Goal: Task Accomplishment & Management: Manage account settings

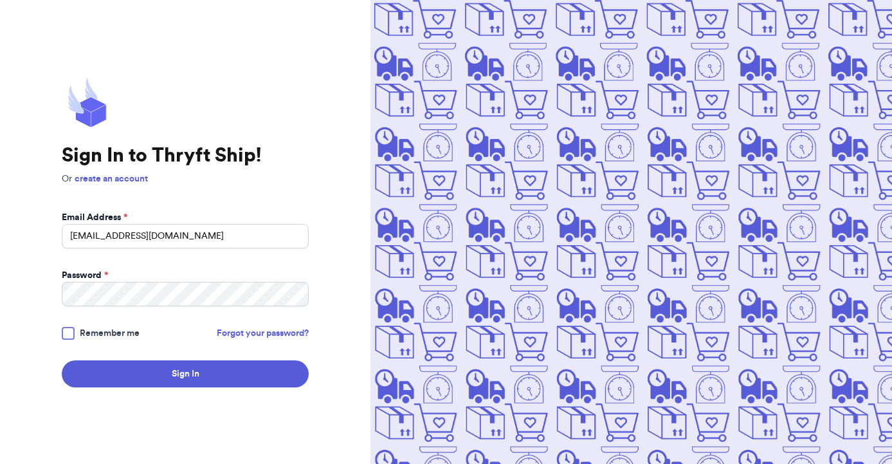
type input "[EMAIL_ADDRESS][DOMAIN_NAME]"
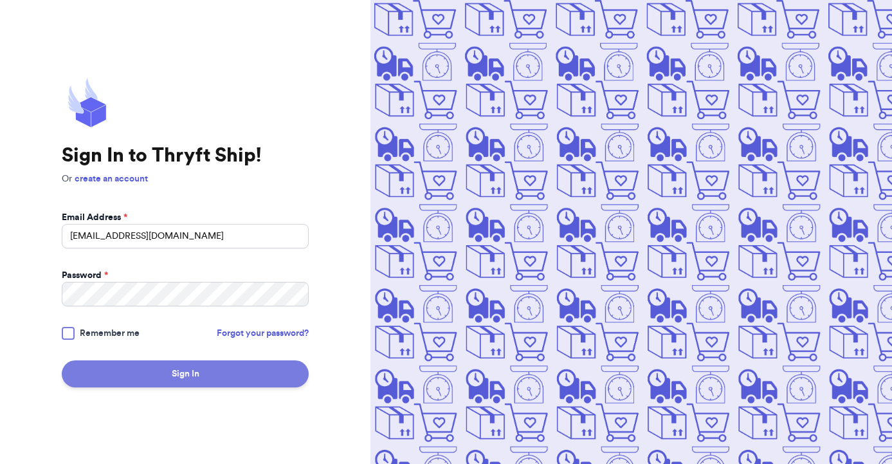
click at [154, 378] on button "Sign In" at bounding box center [185, 373] width 247 height 27
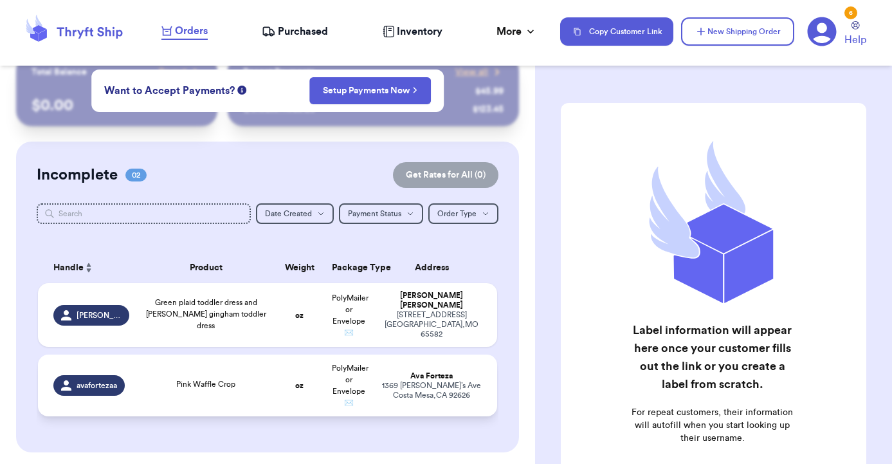
scroll to position [22, 0]
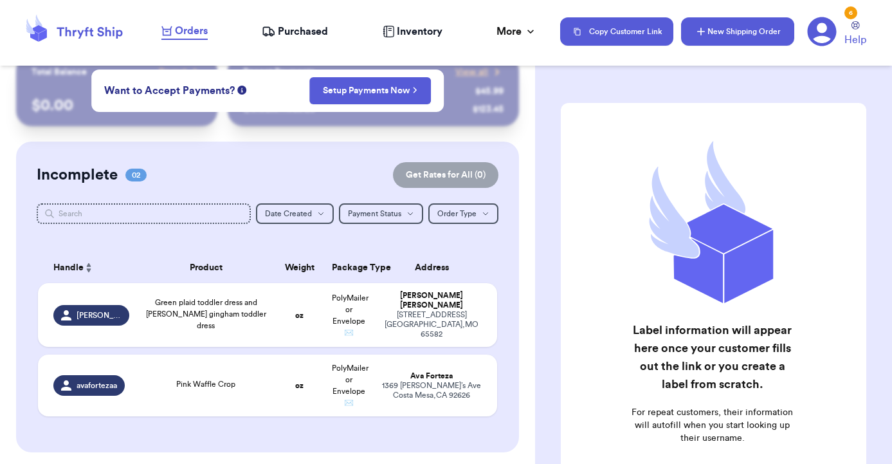
click at [732, 26] on button "New Shipping Order" at bounding box center [737, 31] width 113 height 28
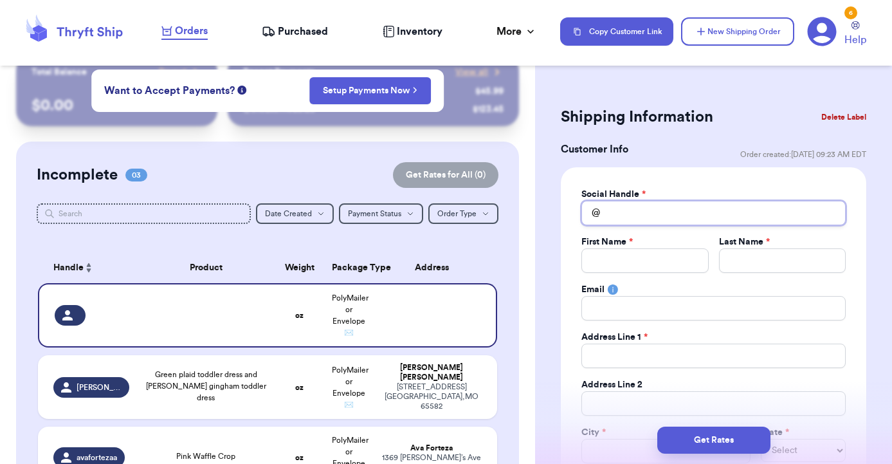
click at [652, 203] on input "Total Amount Paid" at bounding box center [714, 213] width 264 height 24
type input "d"
type input "m"
type input "mi"
type input "mid"
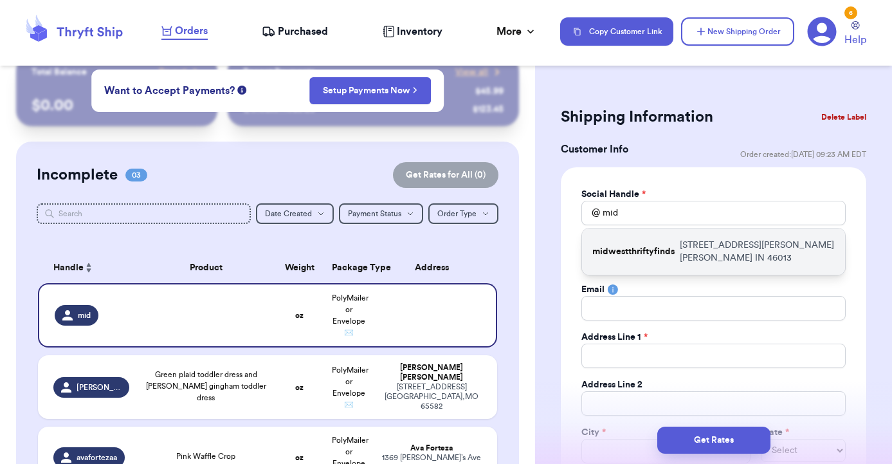
click at [669, 244] on div "midwestthriftyfinds [STREET_ADDRESS][PERSON_NAME][PERSON_NAME]" at bounding box center [713, 251] width 263 height 46
type input "midwestthriftyfinds"
type input "[PERSON_NAME]"
type input "[PERSON_NAME][EMAIL_ADDRESS][DOMAIN_NAME]"
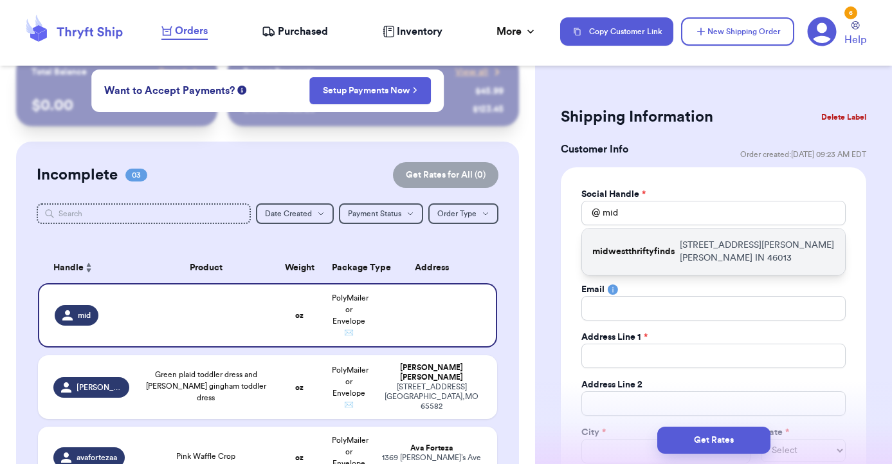
type input "[STREET_ADDRESS][PERSON_NAME]"
type input "[PERSON_NAME]"
select select "IN"
type input "46013"
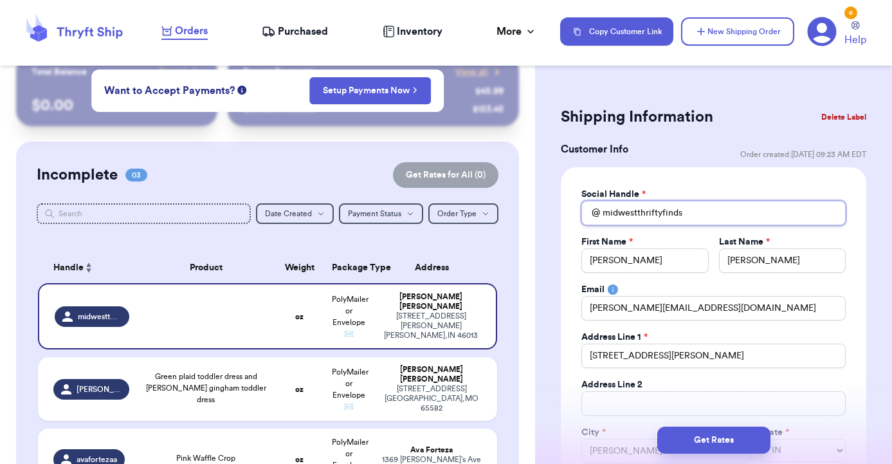
drag, startPoint x: 697, startPoint y: 207, endPoint x: 596, endPoint y: 210, distance: 101.7
click at [596, 210] on div "@ midwestthriftyfinds" at bounding box center [714, 213] width 264 height 24
type input "l"
type input "lo"
type input "lov"
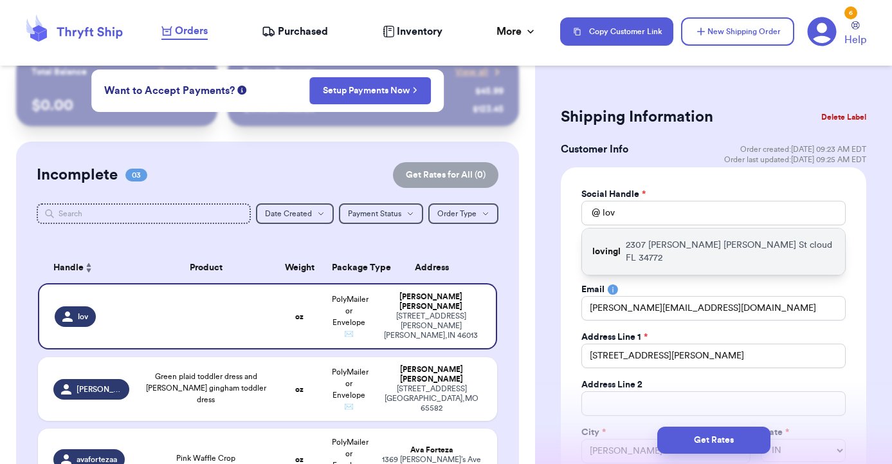
click at [652, 244] on p "[STREET_ADDRESS][PERSON_NAME][PERSON_NAME]" at bounding box center [730, 252] width 209 height 26
type input "lovingl"
type input "[PERSON_NAME]"
type input "Garraton"
type input "[EMAIL_ADDRESS][DOMAIN_NAME]"
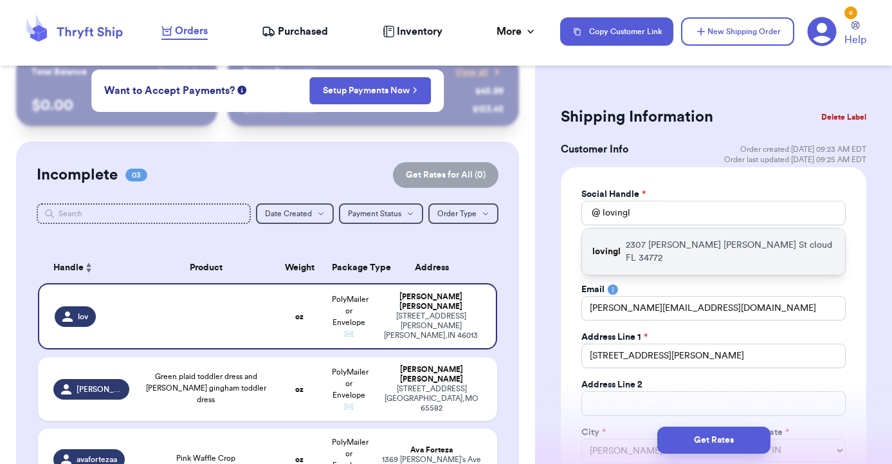
type input "2307 [PERSON_NAME] [PERSON_NAME]"
type input "St cloud"
select select "FL"
type input "34772"
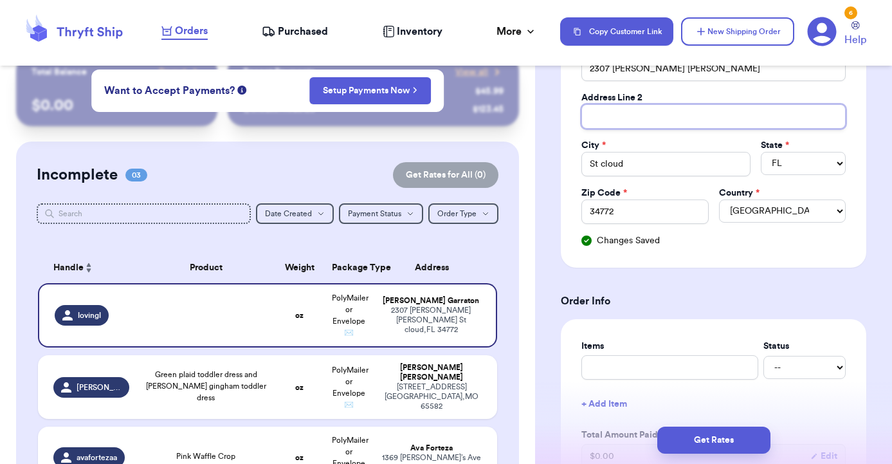
scroll to position [294, 0]
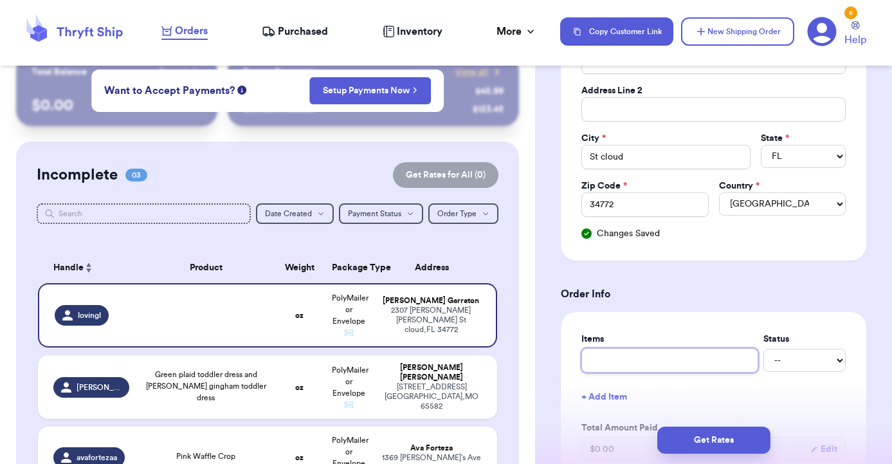
type input "O"
type input "On"
type input "On c"
type input "On cl"
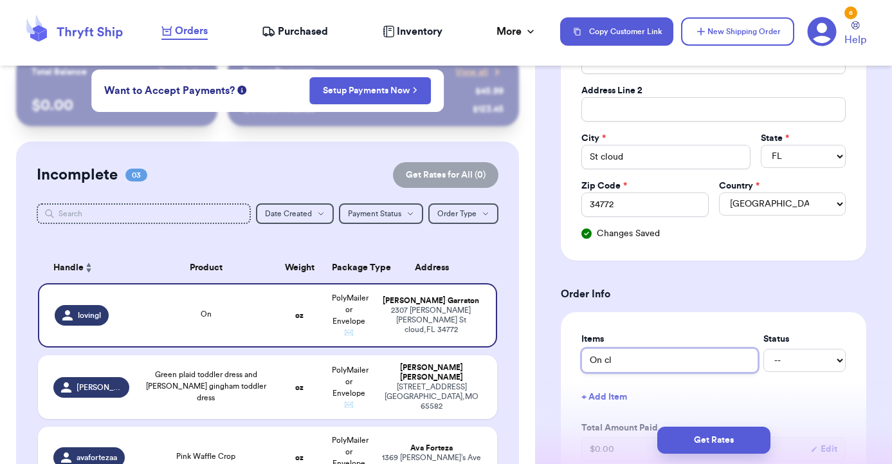
type input "On clo"
type input "On clou"
type input "On cloud"
type input "On cloud 7"
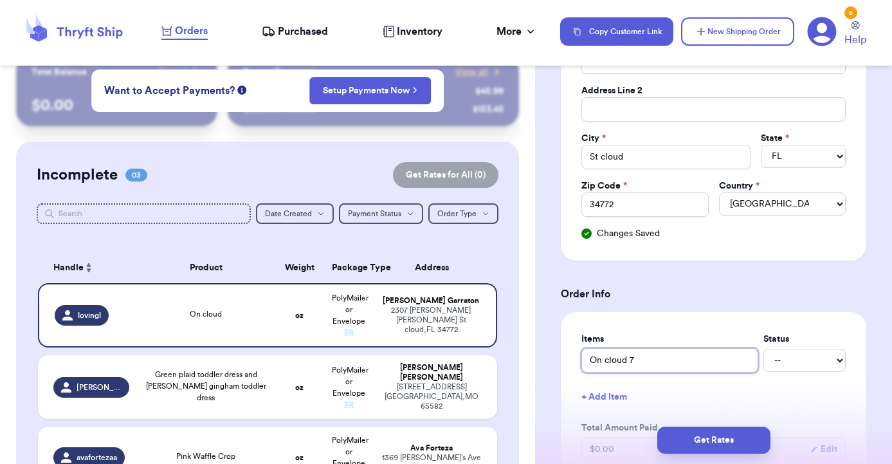
type input "On cloud 7."
type input "On cloud 7.5"
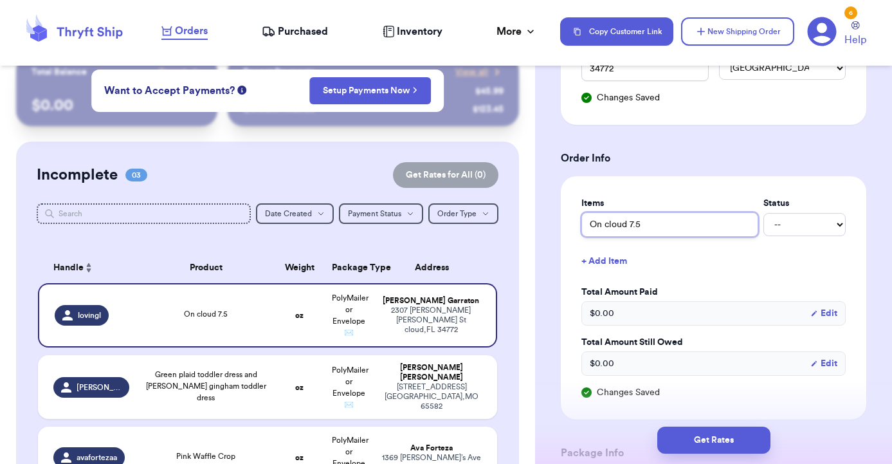
scroll to position [431, 0]
type input "On cloud 7.5"
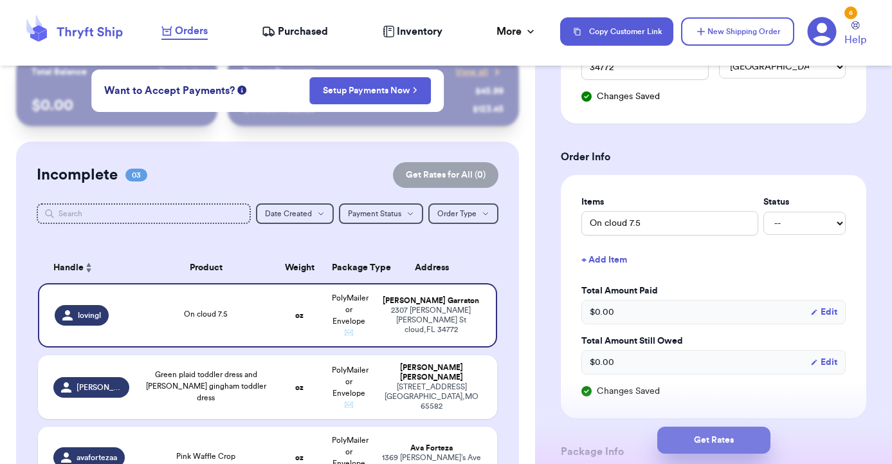
click at [701, 438] on button "Get Rates" at bounding box center [714, 440] width 113 height 27
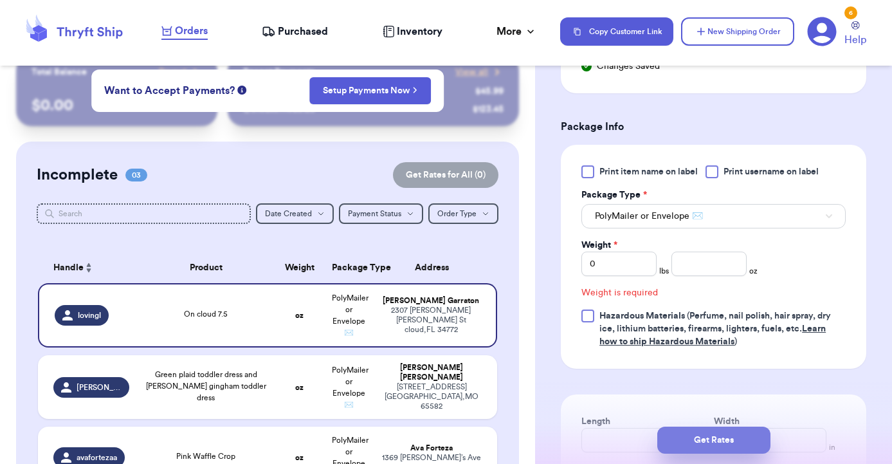
scroll to position [558, 0]
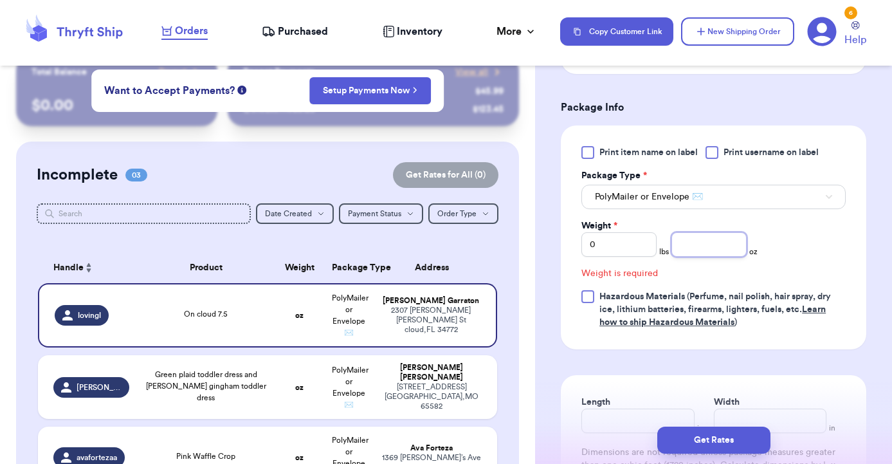
click at [710, 232] on input "number" at bounding box center [709, 244] width 75 height 24
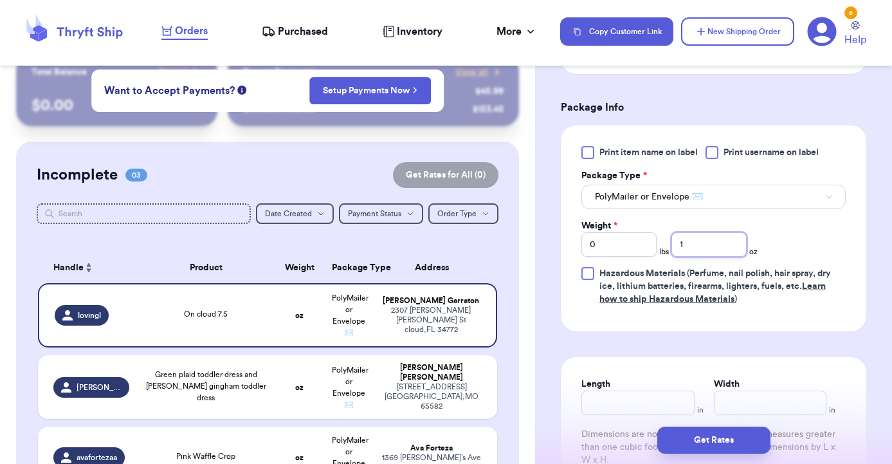
type input "14"
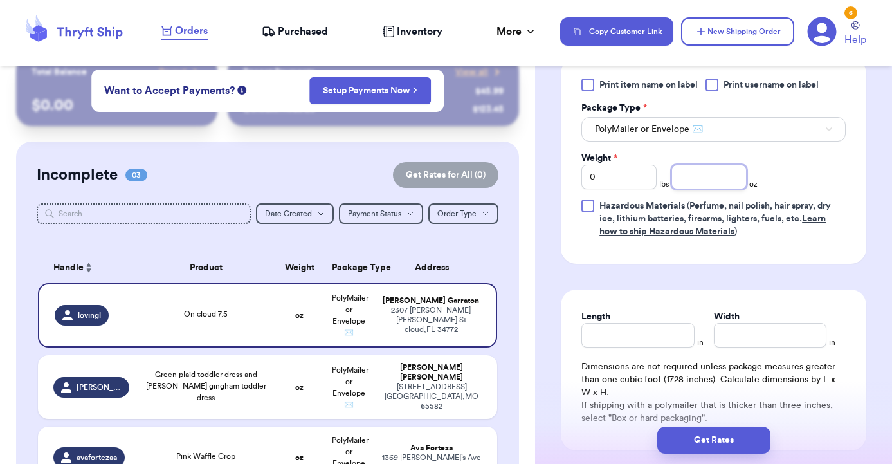
scroll to position [629, 0]
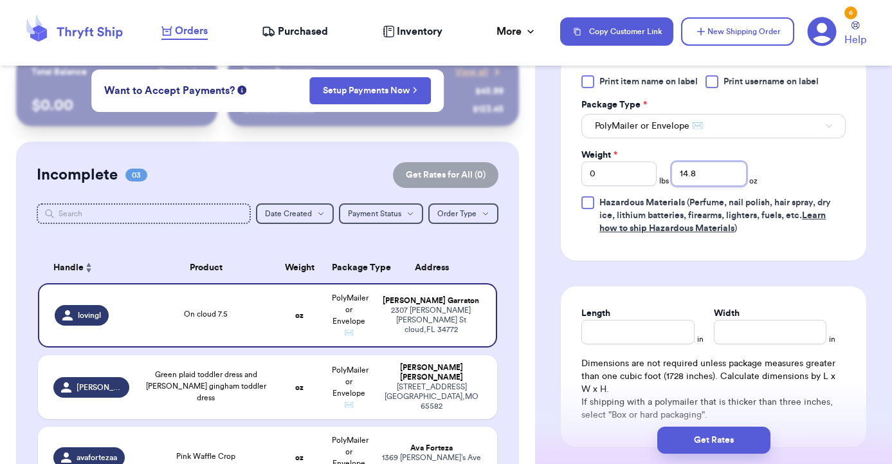
type input "14.8"
click at [631, 314] on div "Length" at bounding box center [638, 325] width 113 height 37
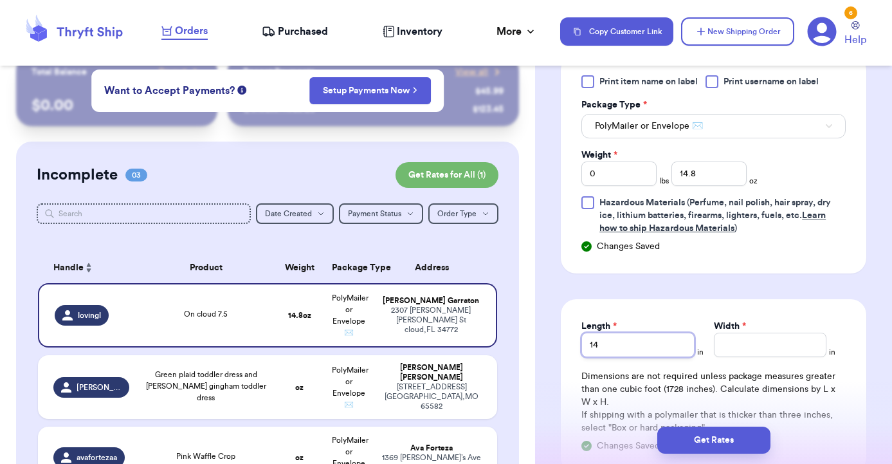
type input "14"
click at [752, 333] on input "Width *" at bounding box center [770, 345] width 113 height 24
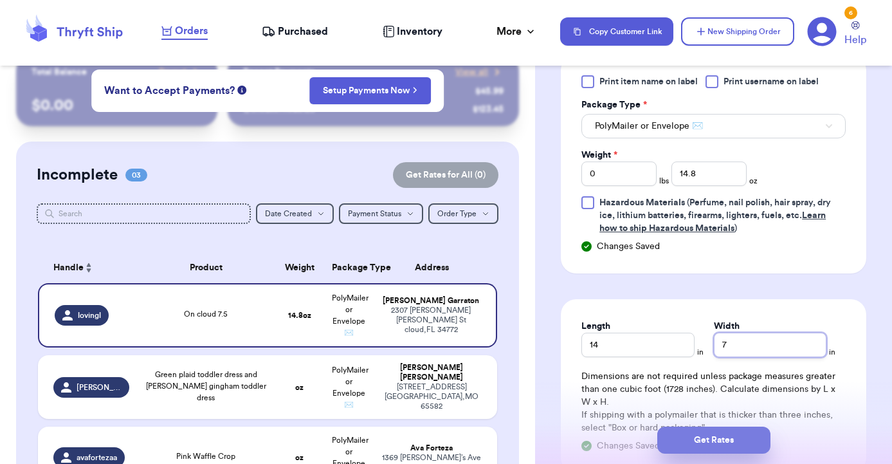
type input "7"
click at [697, 440] on button "Get Rates" at bounding box center [714, 440] width 113 height 27
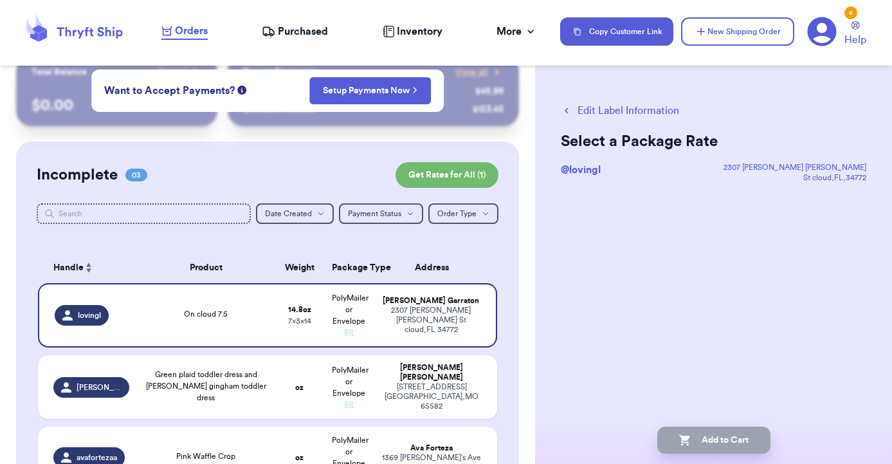
scroll to position [0, 0]
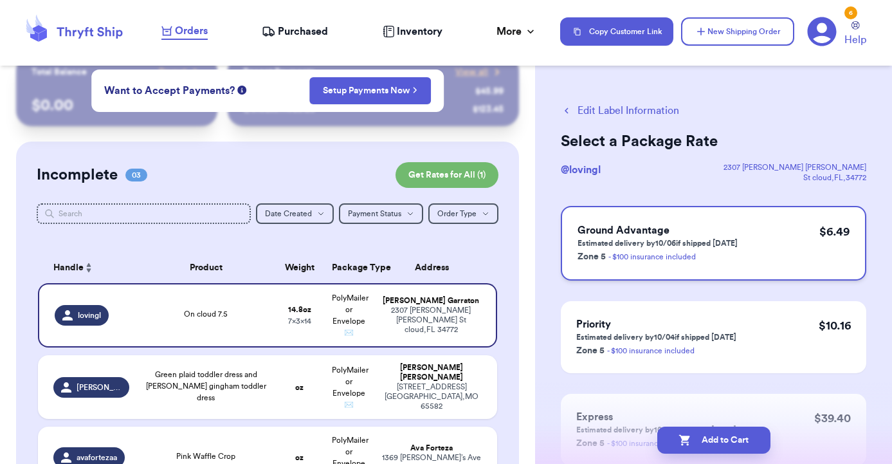
click at [696, 253] on link "- $100 insurance included" at bounding box center [653, 257] width 88 height 8
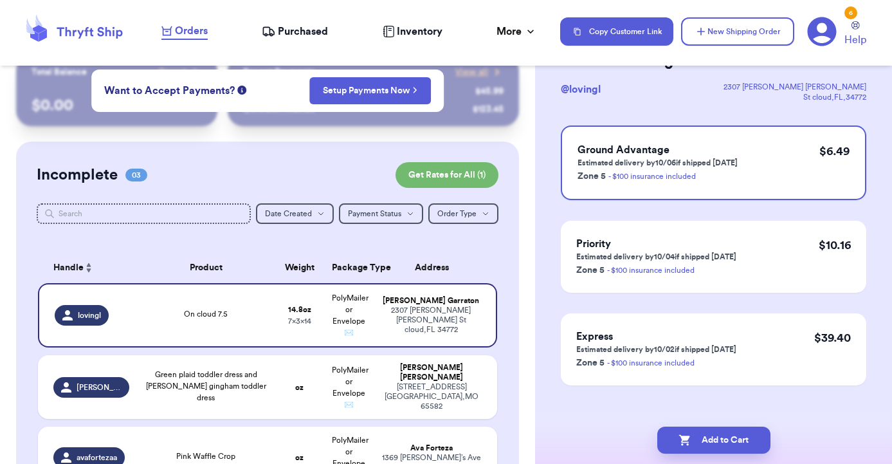
scroll to position [81, 0]
click at [720, 437] on button "Add to Cart" at bounding box center [714, 440] width 113 height 27
checkbox input "true"
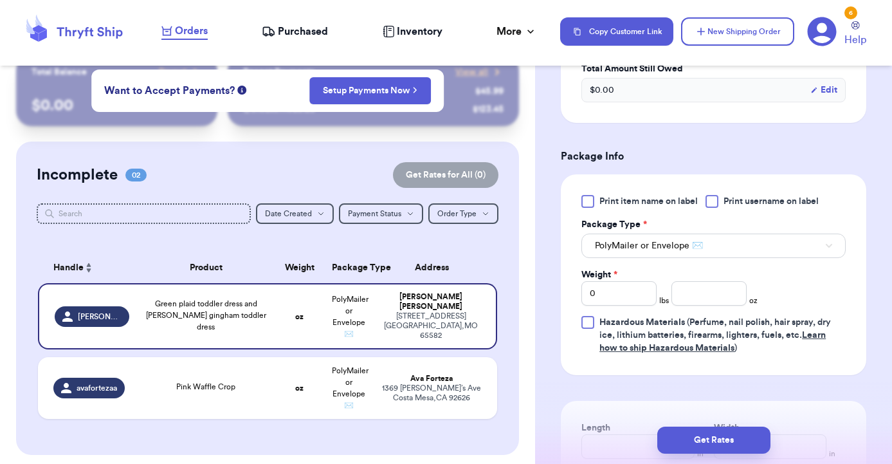
scroll to position [474, 0]
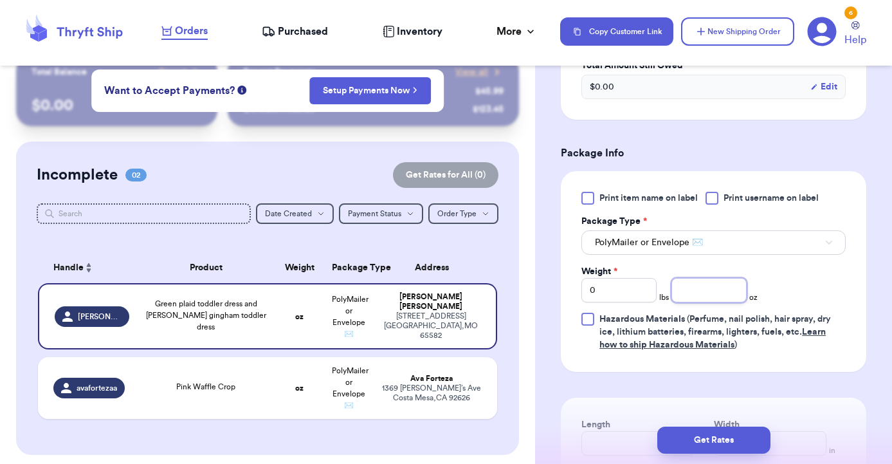
click at [701, 289] on input "number" at bounding box center [709, 290] width 75 height 24
type input "8"
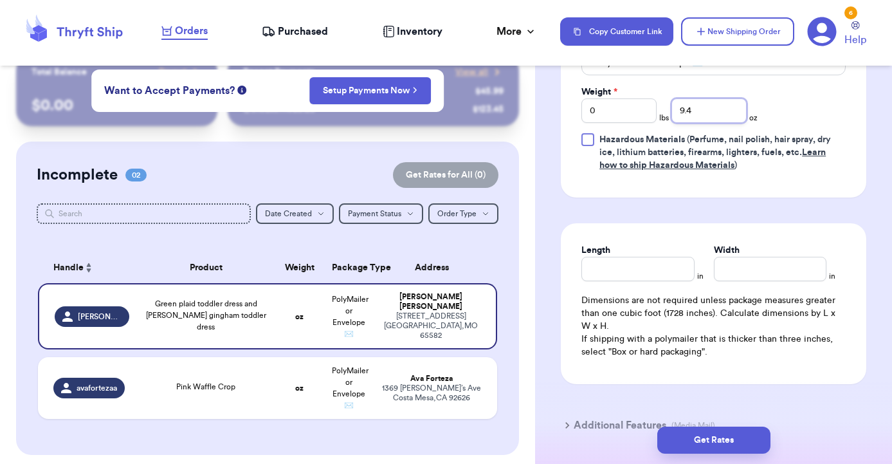
scroll to position [654, 0]
type input "9.4"
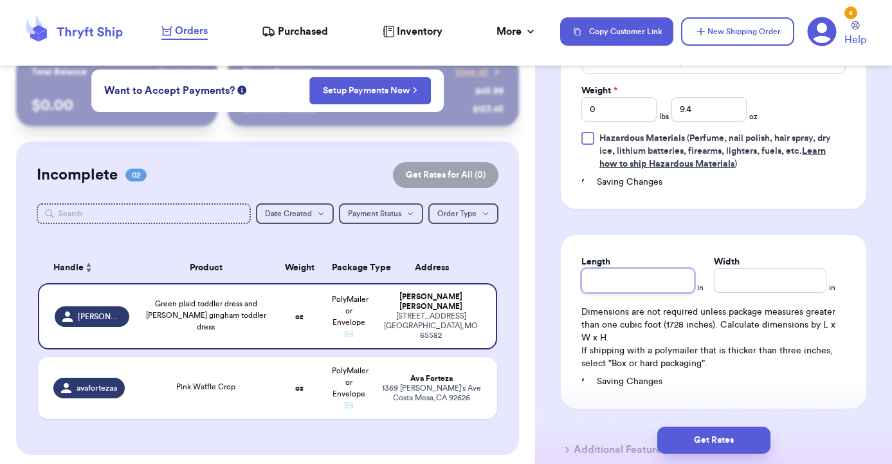
click at [654, 273] on input "Length" at bounding box center [638, 280] width 113 height 24
type input "9"
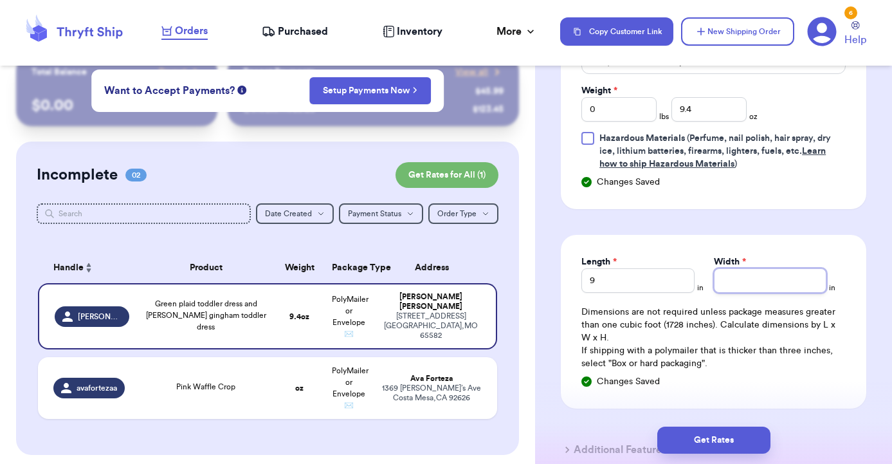
click at [747, 281] on input "Width *" at bounding box center [770, 280] width 113 height 24
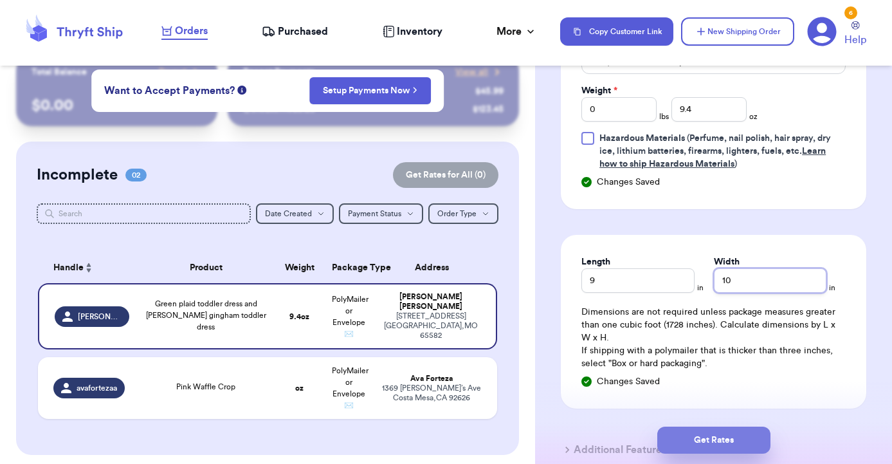
type input "10"
click at [735, 432] on button "Get Rates" at bounding box center [714, 440] width 113 height 27
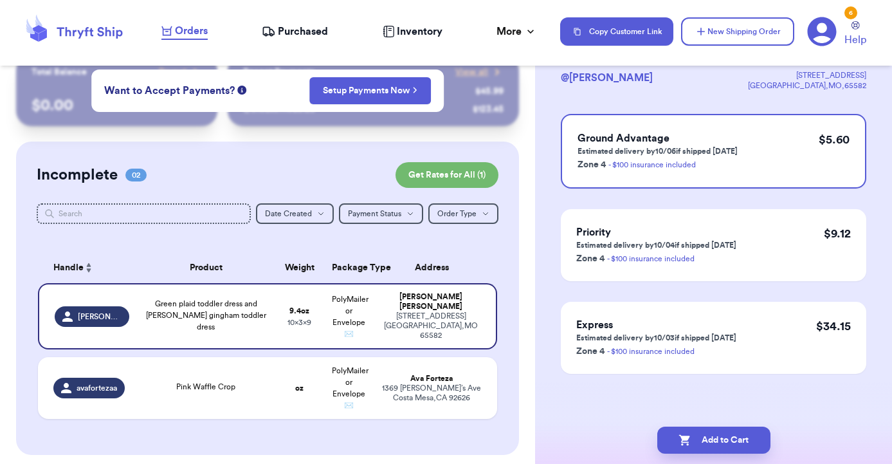
scroll to position [0, 0]
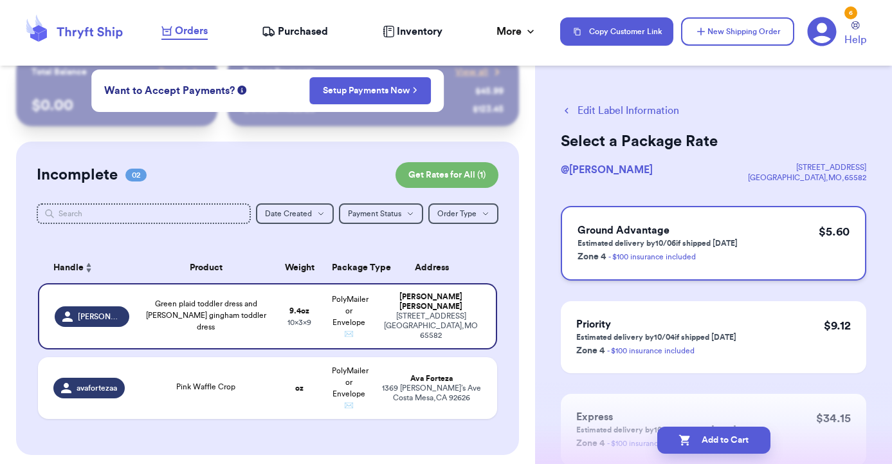
click at [713, 234] on h3 "Ground Advantage" at bounding box center [658, 230] width 160 height 15
click at [727, 442] on button "Add to Cart" at bounding box center [714, 440] width 113 height 27
checkbox input "true"
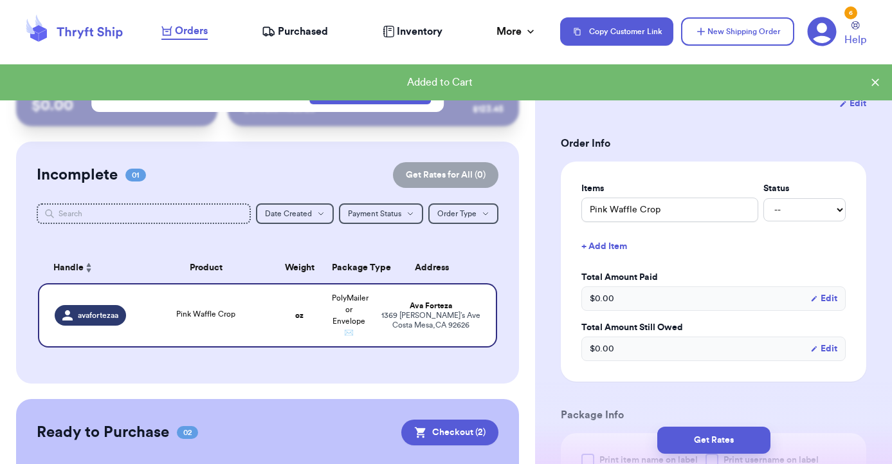
scroll to position [300, 0]
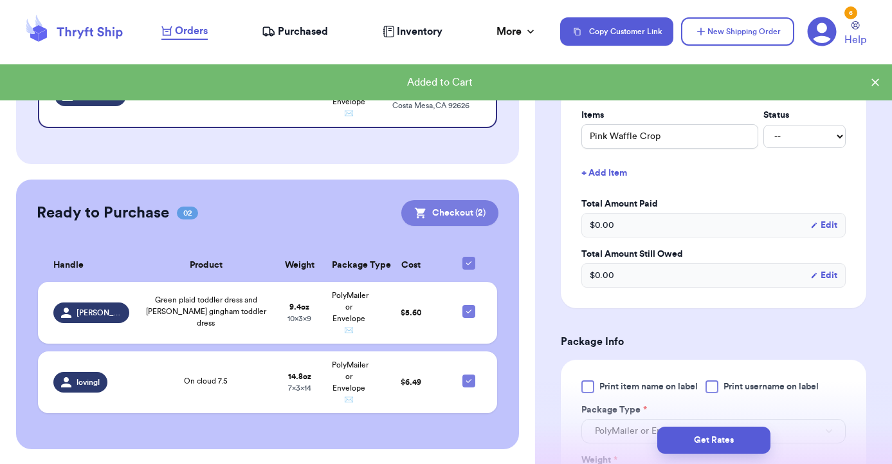
click at [453, 214] on button "Checkout ( 2 )" at bounding box center [449, 213] width 97 height 26
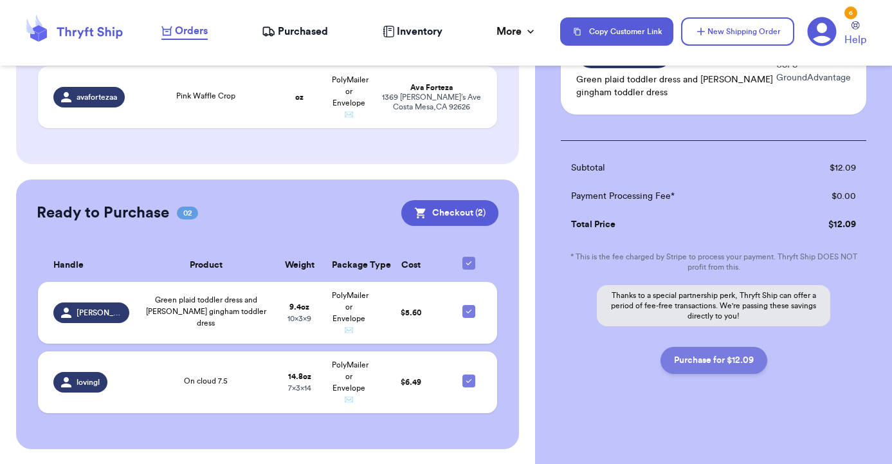
click at [708, 364] on button "Purchase for $12.09" at bounding box center [714, 360] width 107 height 27
checkbox input "false"
checkbox input "true"
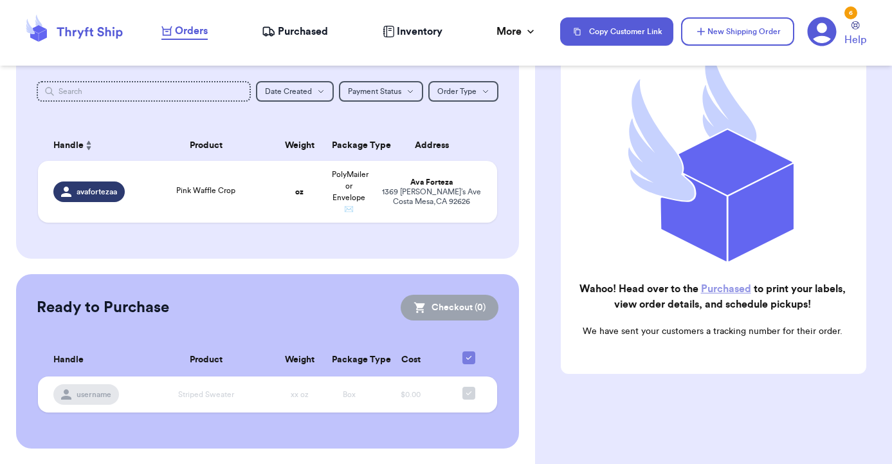
scroll to position [143, 0]
click at [742, 291] on link "Purchased" at bounding box center [726, 289] width 50 height 10
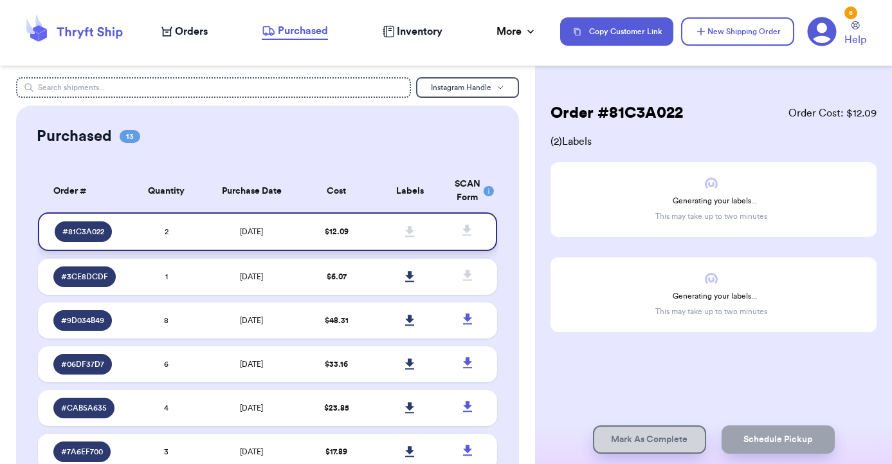
click at [369, 239] on td "$ 12.09" at bounding box center [336, 231] width 73 height 39
click at [263, 235] on span "[DATE]" at bounding box center [251, 232] width 23 height 8
click at [299, 277] on td "[DATE]" at bounding box center [251, 277] width 97 height 36
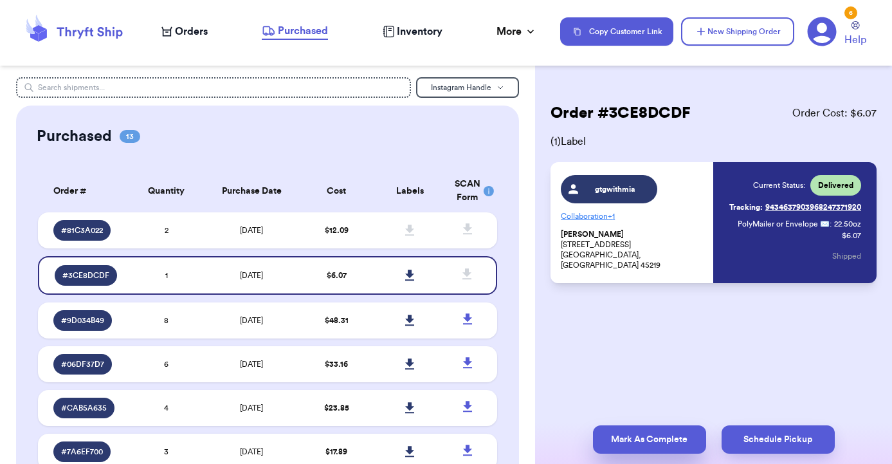
click at [678, 438] on button "Mark As Complete" at bounding box center [649, 439] width 113 height 28
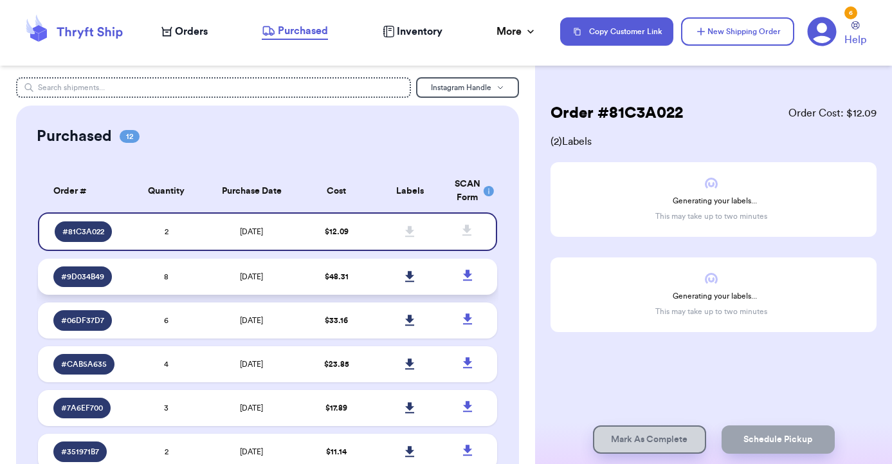
click at [362, 290] on td "$ 48.31" at bounding box center [336, 277] width 73 height 36
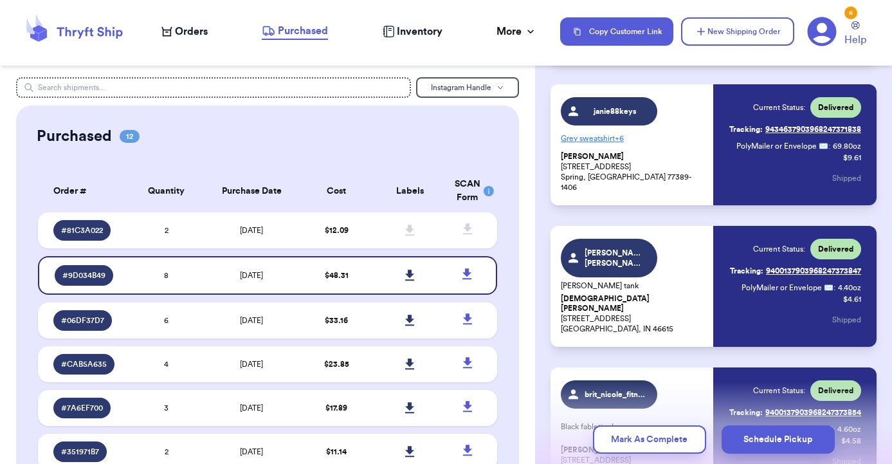
scroll to position [358, 0]
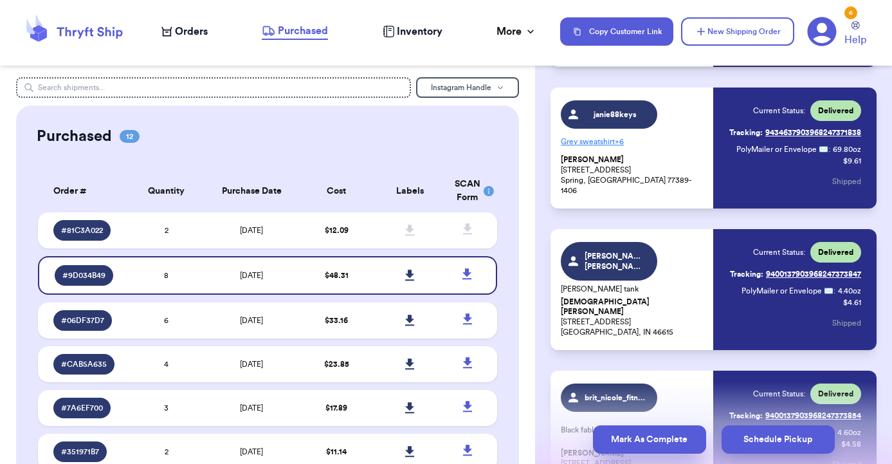
click at [656, 435] on button "Mark As Complete" at bounding box center [649, 439] width 113 height 28
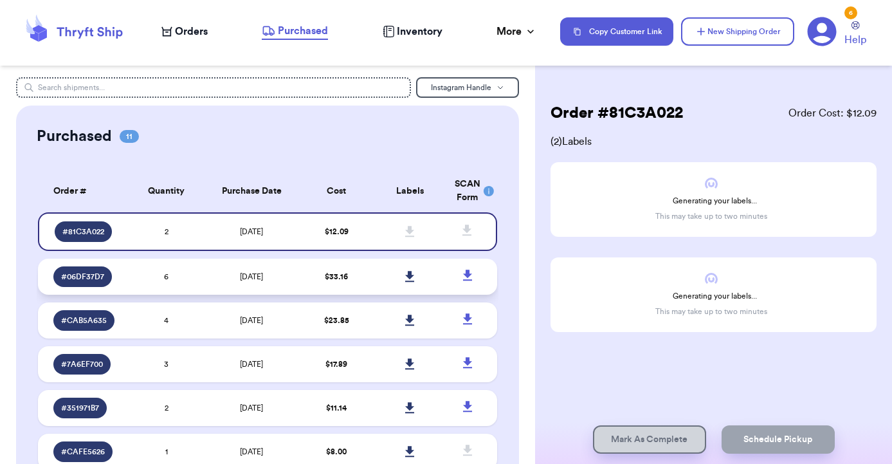
click at [312, 290] on td "$ 33.16" at bounding box center [336, 277] width 73 height 36
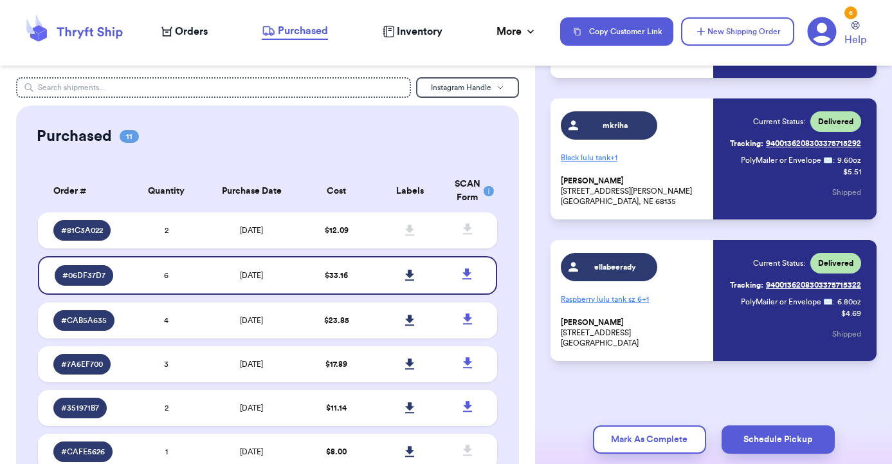
scroll to position [630, 0]
click at [658, 443] on button "Mark As Complete" at bounding box center [649, 439] width 113 height 28
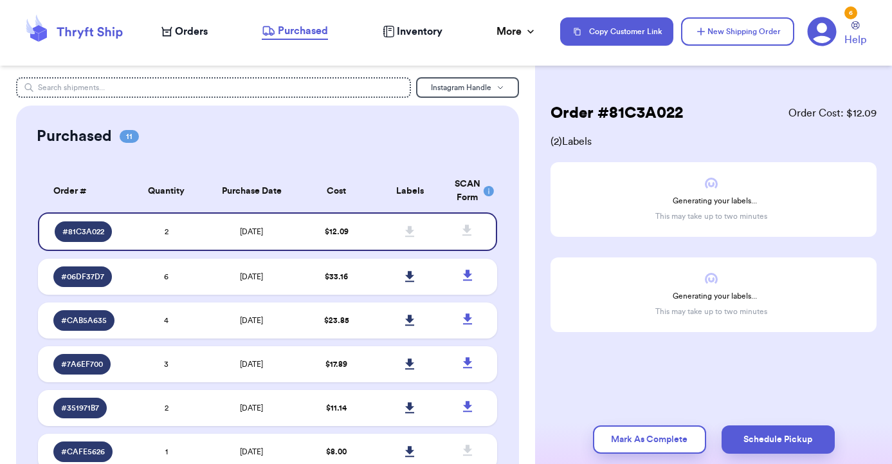
scroll to position [0, 0]
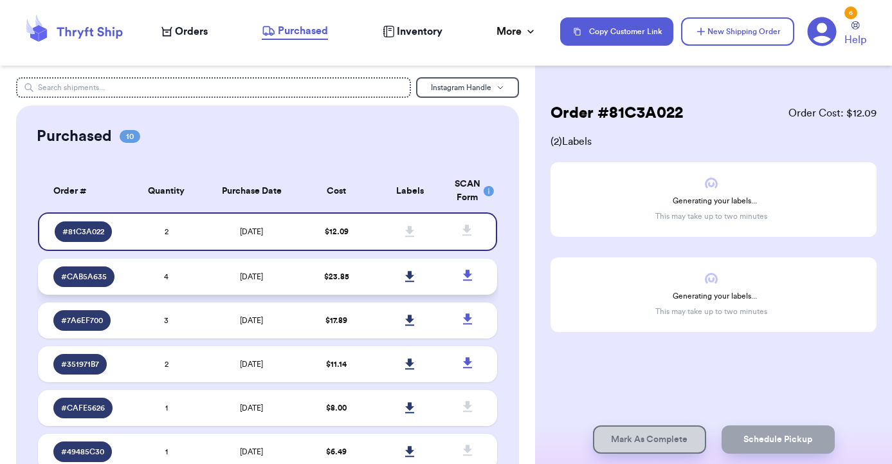
click at [388, 277] on td at bounding box center [409, 277] width 73 height 36
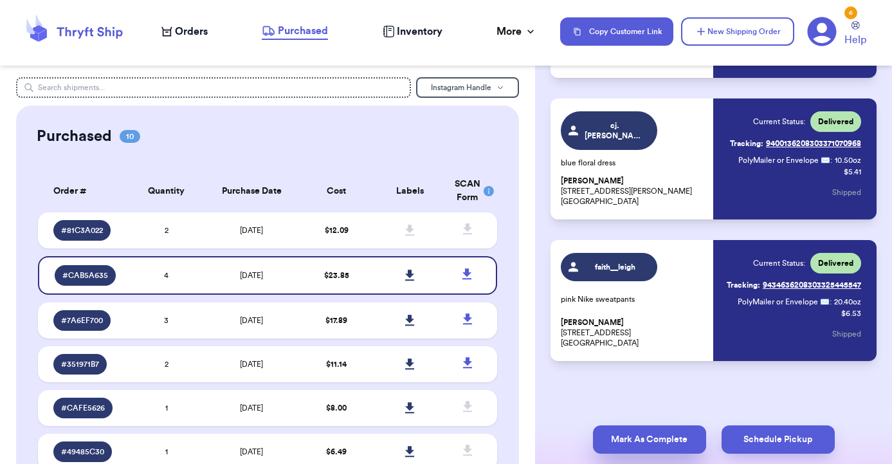
click at [659, 441] on button "Mark As Complete" at bounding box center [649, 439] width 113 height 28
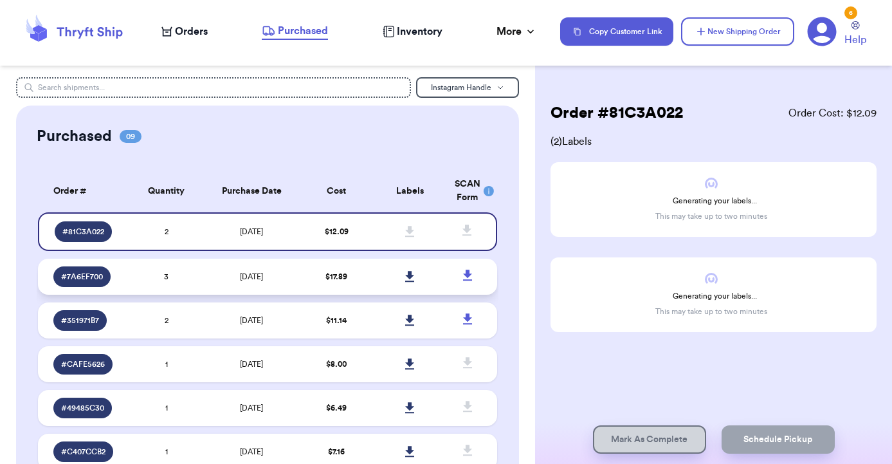
click at [377, 285] on td at bounding box center [409, 277] width 73 height 36
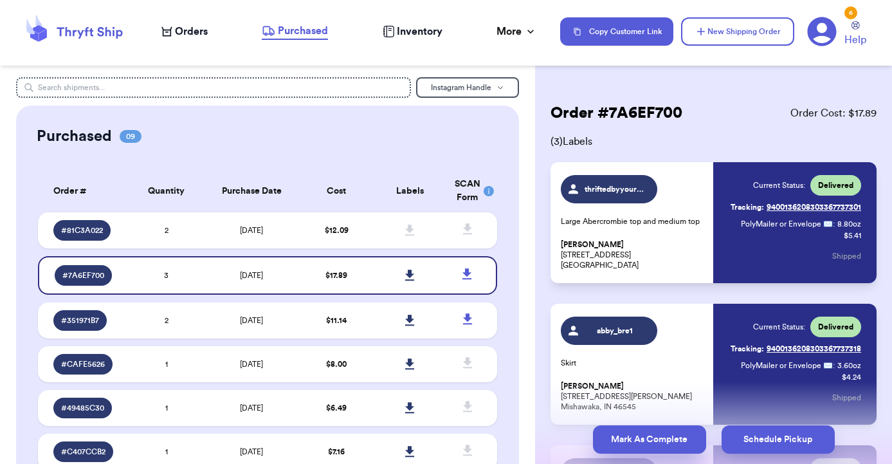
click at [669, 443] on button "Mark As Complete" at bounding box center [649, 439] width 113 height 28
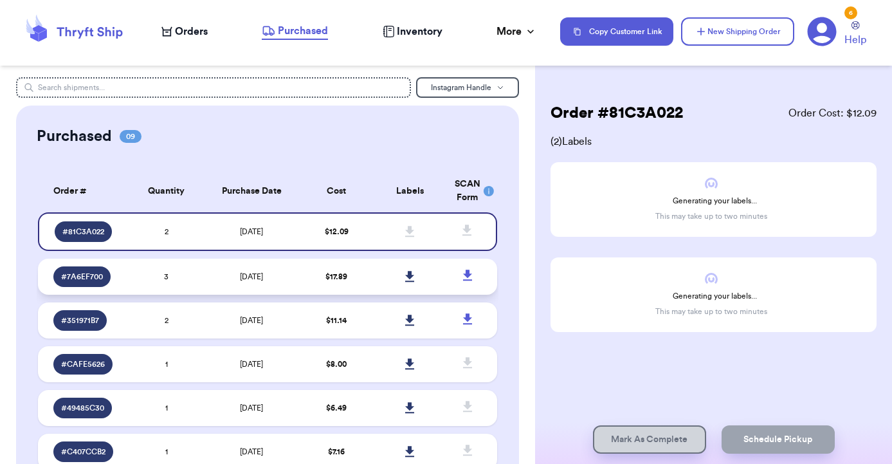
click at [384, 289] on td at bounding box center [409, 277] width 73 height 36
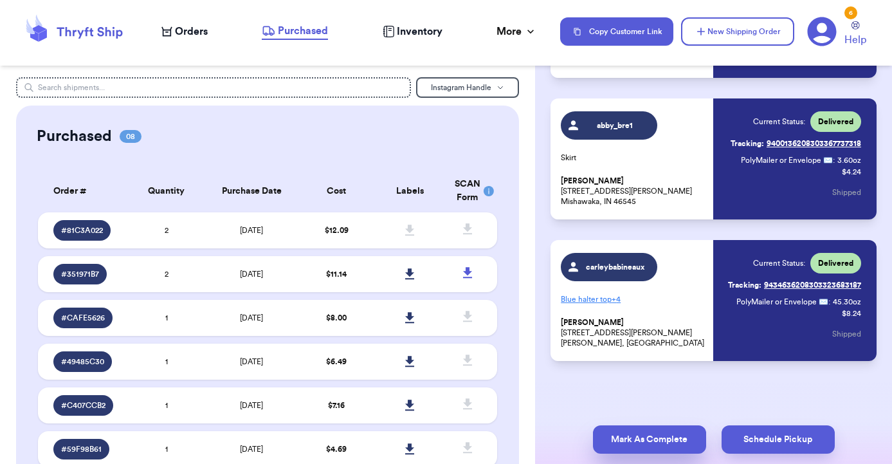
scroll to position [205, 0]
click at [638, 448] on button "Mark As Complete" at bounding box center [649, 439] width 113 height 28
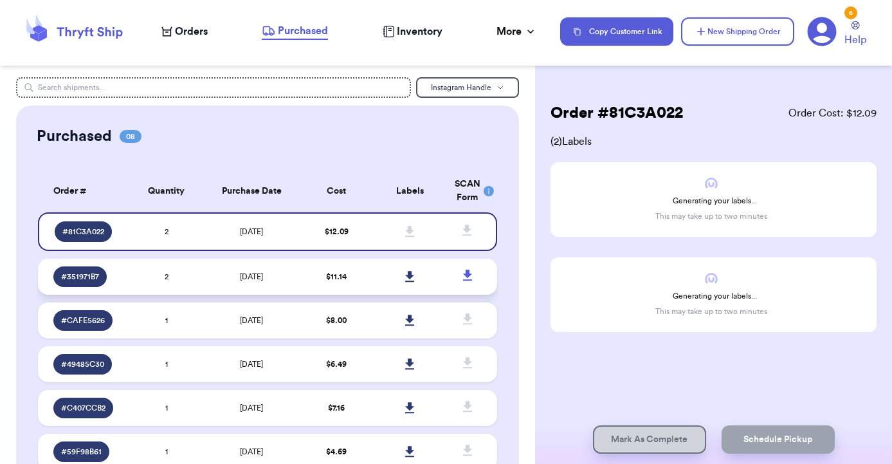
click at [367, 286] on td "$ 11.14" at bounding box center [336, 277] width 73 height 36
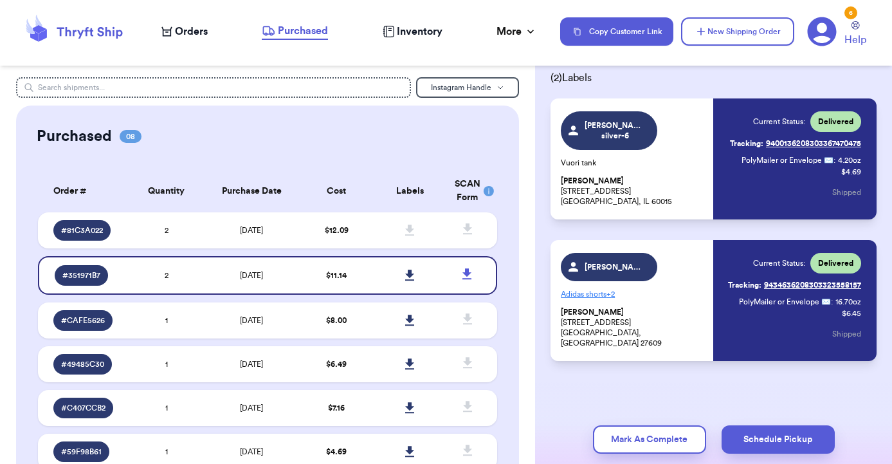
scroll to position [64, 0]
click at [646, 434] on button "Mark As Complete" at bounding box center [649, 439] width 113 height 28
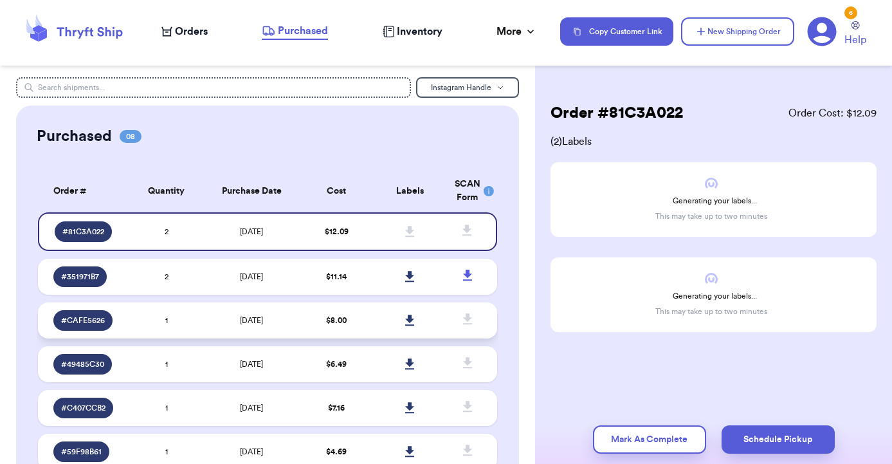
click at [379, 302] on td at bounding box center [409, 320] width 73 height 36
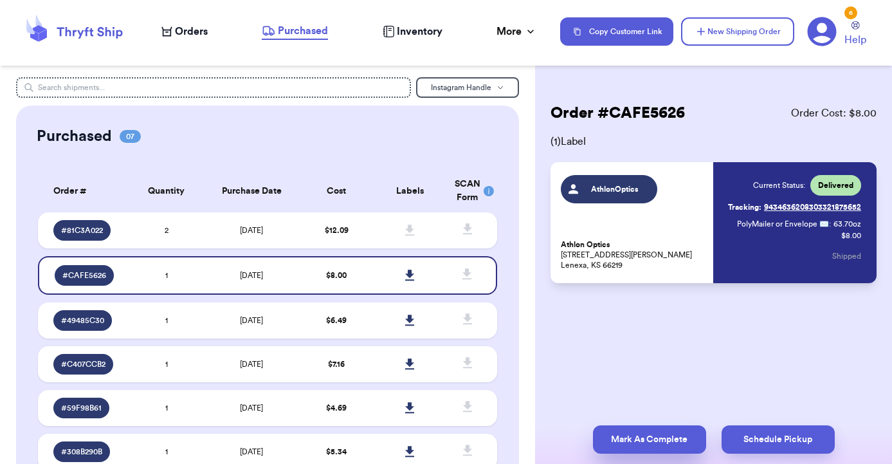
click at [659, 435] on button "Mark As Complete" at bounding box center [649, 439] width 113 height 28
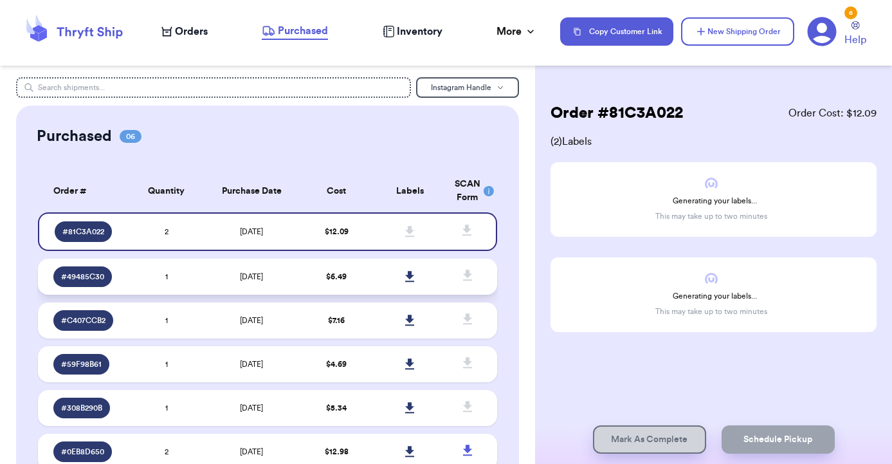
click at [355, 286] on td "$ 6.49" at bounding box center [336, 277] width 73 height 36
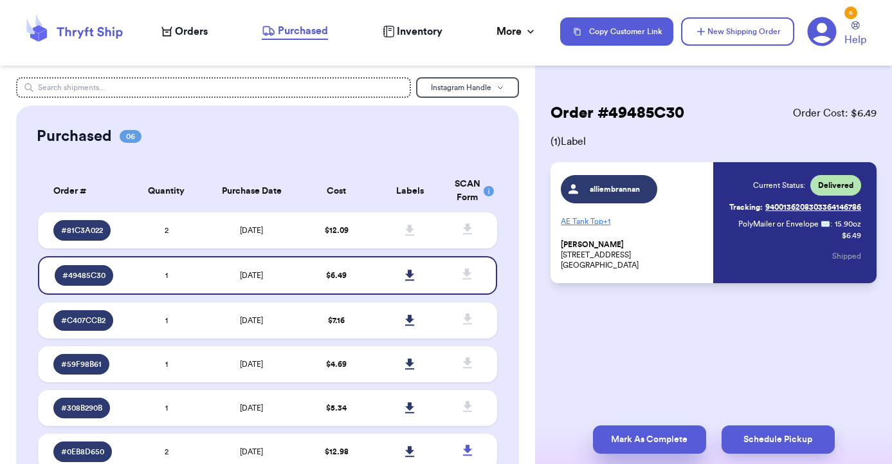
click at [663, 443] on button "Mark As Complete" at bounding box center [649, 439] width 113 height 28
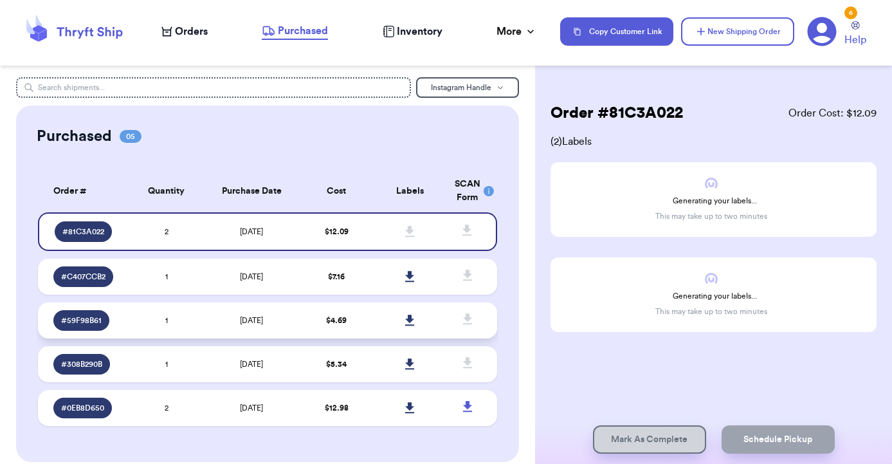
click at [372, 329] on td "$ 4.69" at bounding box center [336, 320] width 73 height 36
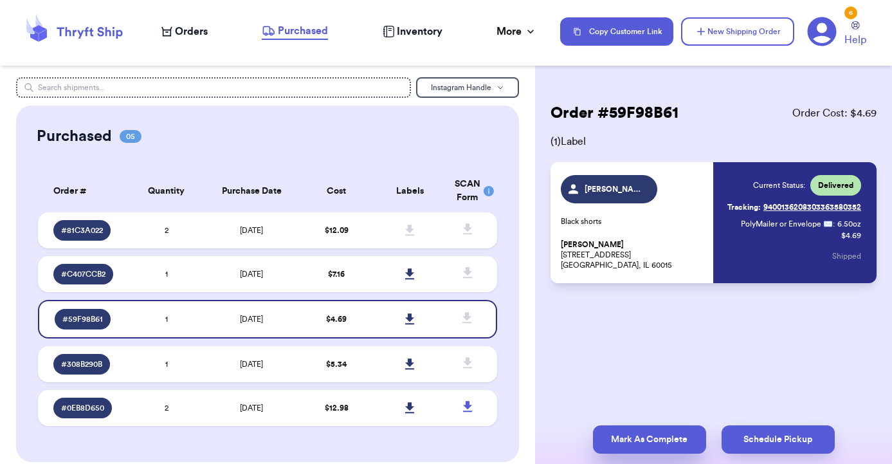
click at [626, 438] on button "Mark As Complete" at bounding box center [649, 439] width 113 height 28
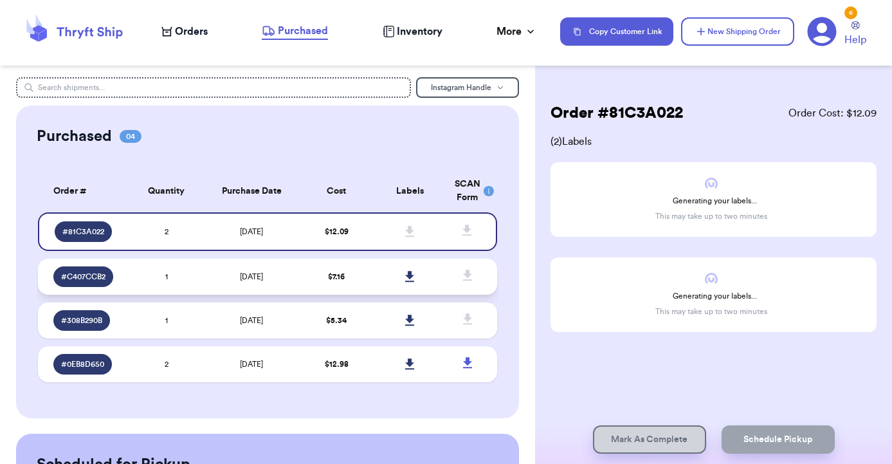
click at [360, 284] on td "$ 7.16" at bounding box center [336, 277] width 73 height 36
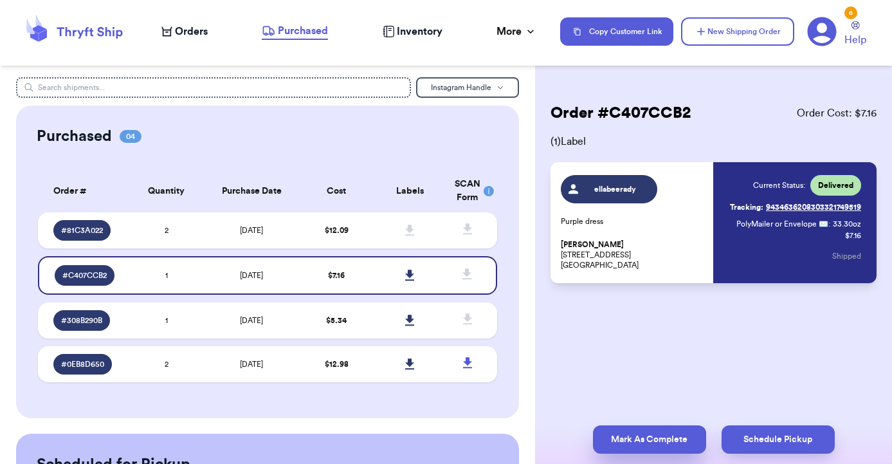
click at [628, 435] on button "Mark As Complete" at bounding box center [649, 439] width 113 height 28
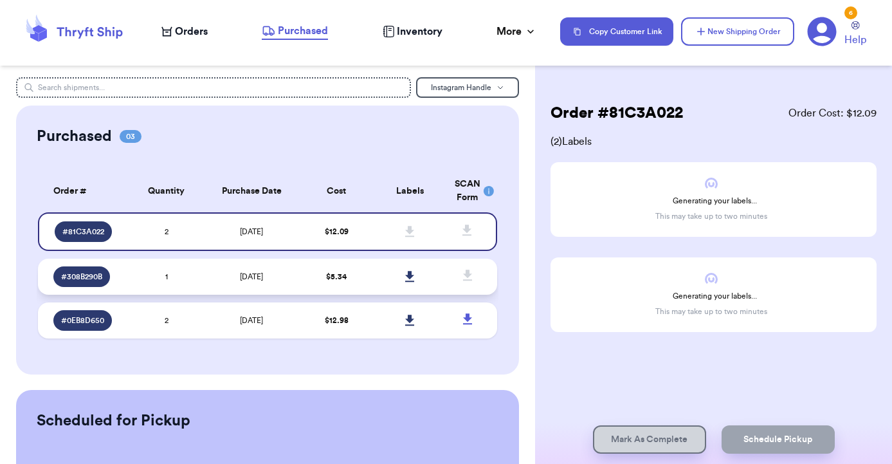
click at [379, 291] on td at bounding box center [409, 277] width 73 height 36
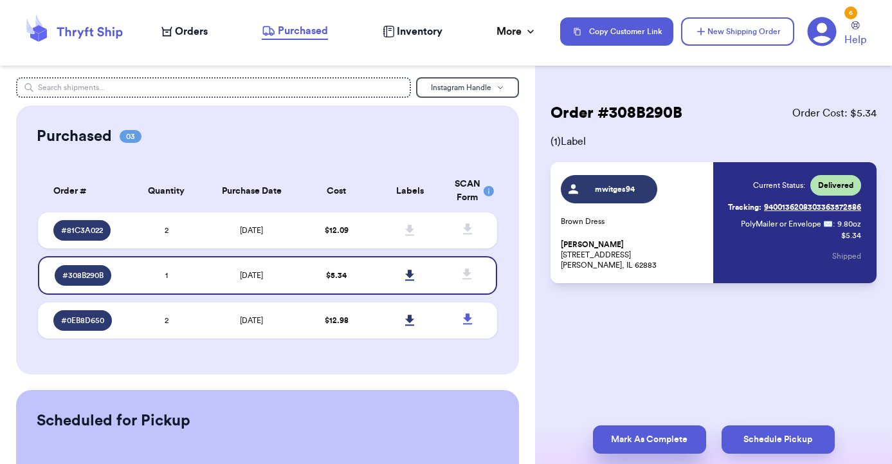
click at [640, 436] on button "Mark As Complete" at bounding box center [649, 439] width 113 height 28
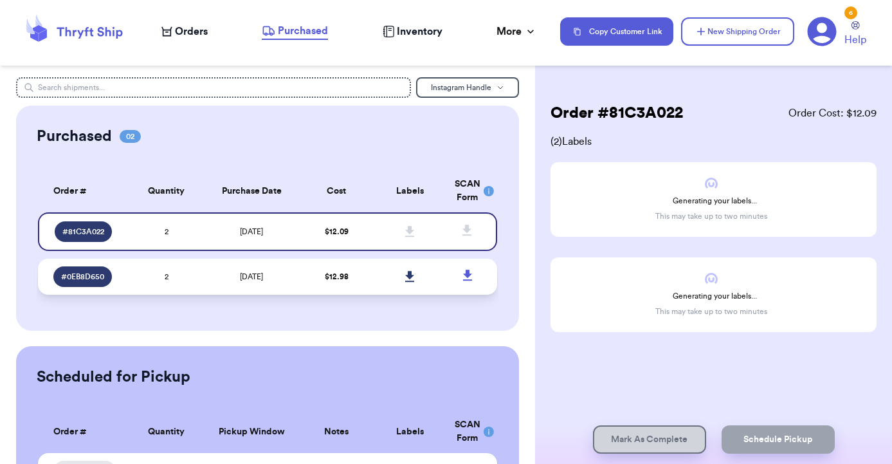
click at [374, 290] on td at bounding box center [409, 277] width 73 height 36
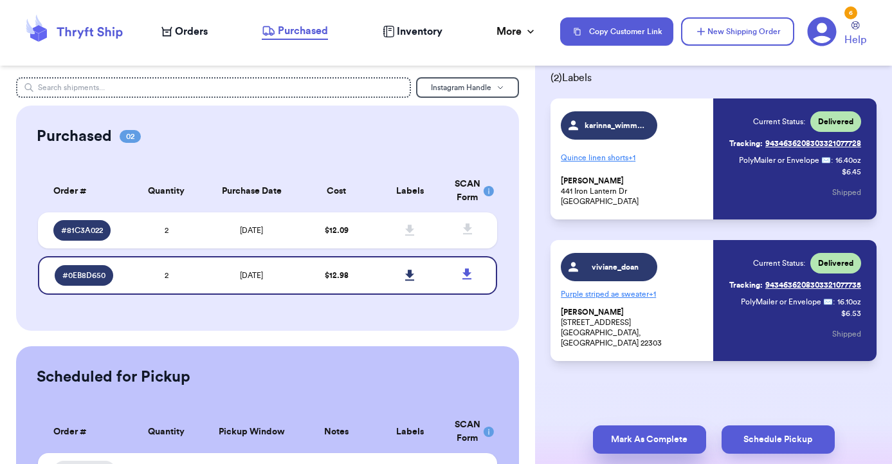
click at [656, 442] on button "Mark As Complete" at bounding box center [649, 439] width 113 height 28
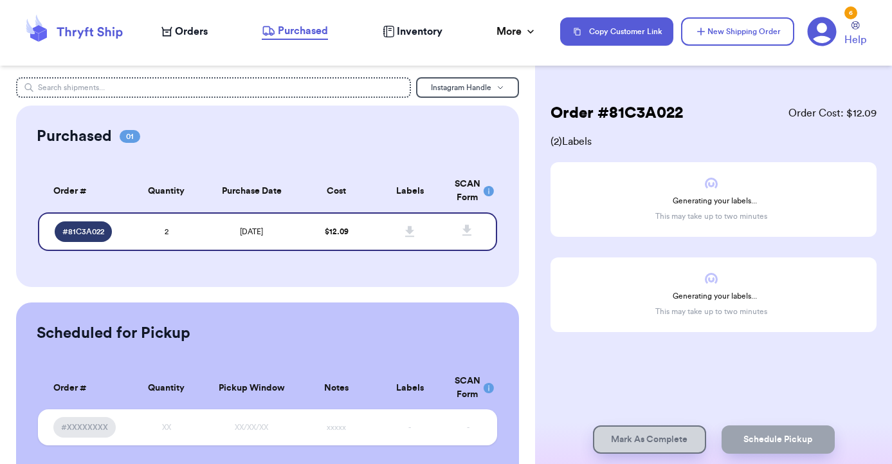
click at [853, 13] on div "6" at bounding box center [851, 12] width 13 height 13
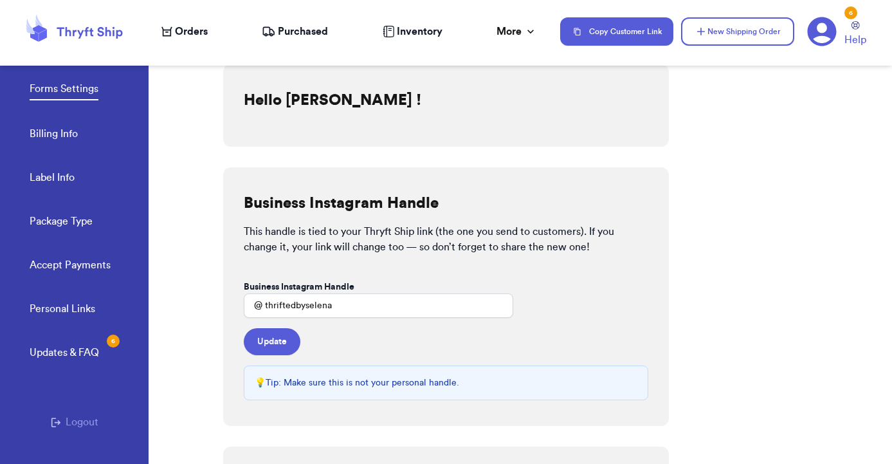
click at [295, 39] on nav "Orders Purchased Inventory More Stats Completed Orders Payments Payouts Copy Cu…" at bounding box center [521, 31] width 744 height 42
click at [291, 25] on span "Purchased" at bounding box center [303, 31] width 50 height 15
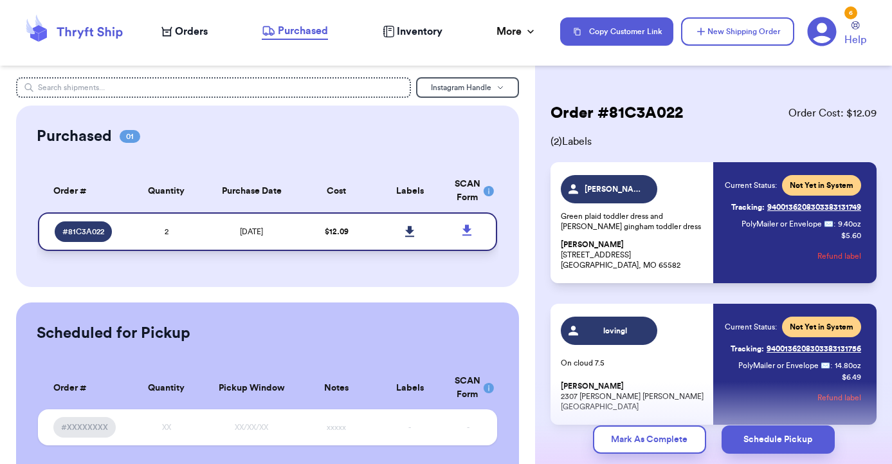
click at [410, 237] on icon at bounding box center [409, 231] width 9 height 11
click at [409, 234] on icon at bounding box center [410, 232] width 10 height 12
